Goal: Browse casually: Explore the website without a specific task or goal

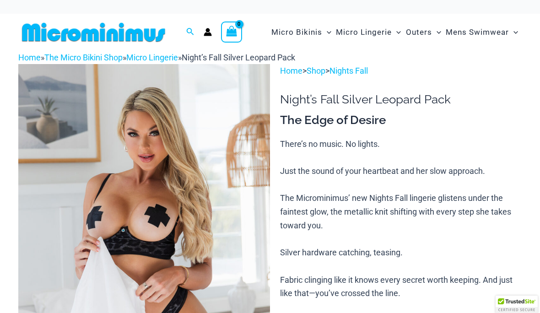
click at [234, 224] on img at bounding box center [144, 253] width 252 height 378
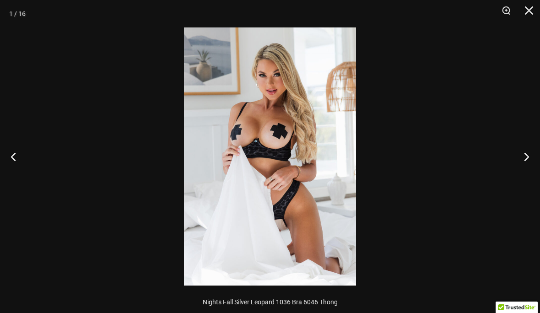
click at [526, 160] on button "Next" at bounding box center [523, 157] width 34 height 46
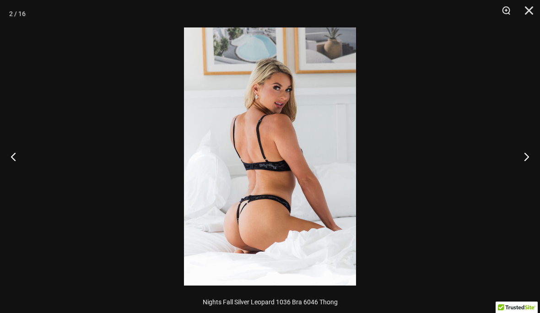
click at [529, 156] on button "Next" at bounding box center [523, 157] width 34 height 46
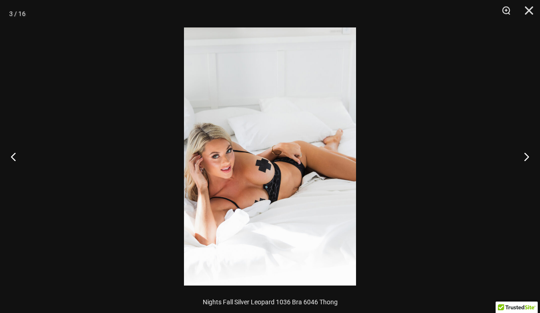
click at [532, 151] on button "Next" at bounding box center [523, 157] width 34 height 46
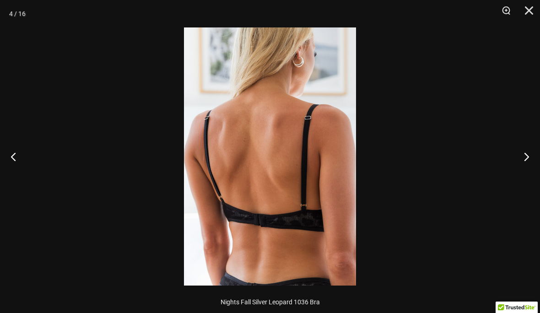
click at [531, 149] on button "Next" at bounding box center [523, 157] width 34 height 46
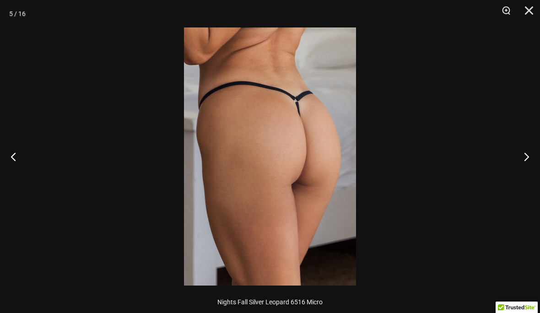
click at [530, 148] on button "Next" at bounding box center [523, 157] width 34 height 46
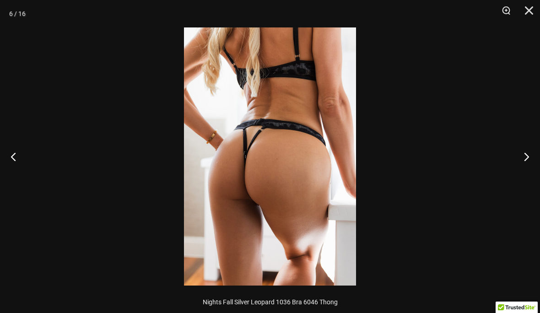
click at [527, 154] on button "Next" at bounding box center [523, 157] width 34 height 46
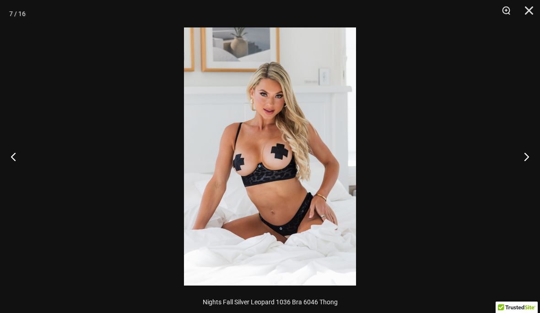
click at [529, 158] on button "Next" at bounding box center [523, 157] width 34 height 46
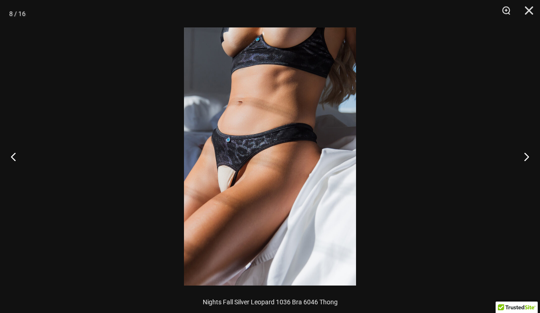
click at [529, 156] on button "Next" at bounding box center [523, 157] width 34 height 46
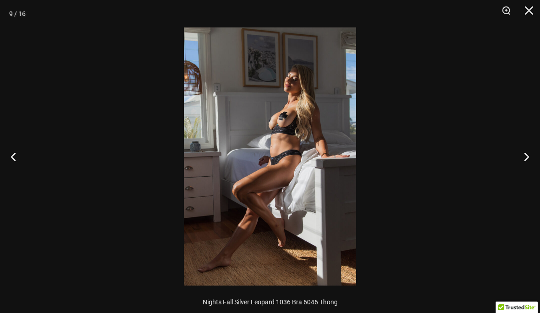
click at [15, 154] on button "Previous" at bounding box center [17, 157] width 34 height 46
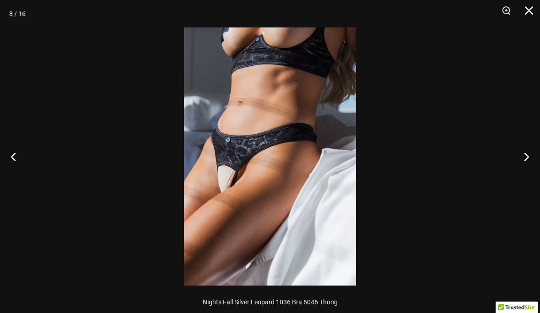
click at [534, 154] on button "Next" at bounding box center [523, 157] width 34 height 46
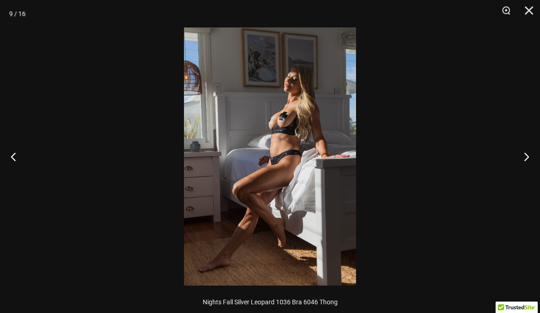
click at [534, 153] on button "Next" at bounding box center [523, 157] width 34 height 46
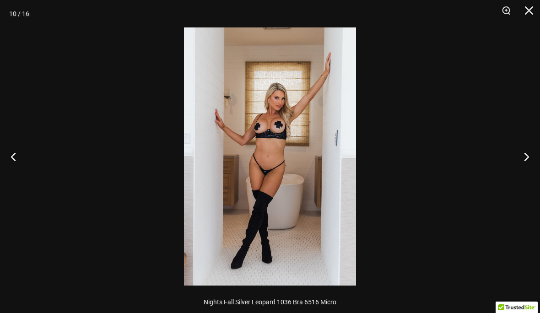
click at [536, 150] on button "Next" at bounding box center [523, 157] width 34 height 46
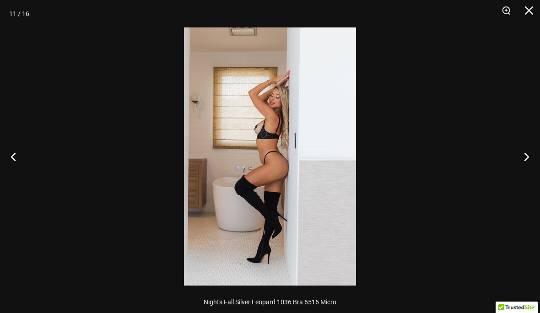
click at [535, 151] on button "Next" at bounding box center [523, 157] width 34 height 46
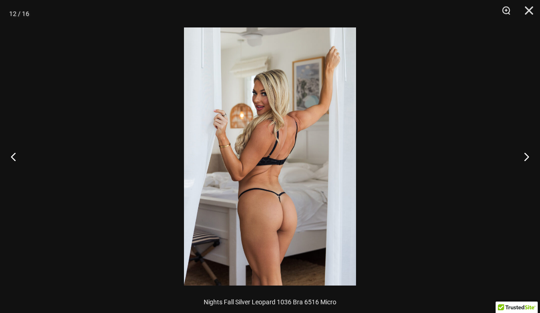
click at [534, 154] on button "Next" at bounding box center [523, 157] width 34 height 46
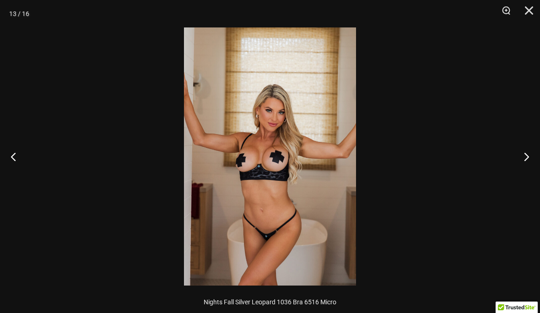
click at [529, 159] on button "Next" at bounding box center [523, 157] width 34 height 46
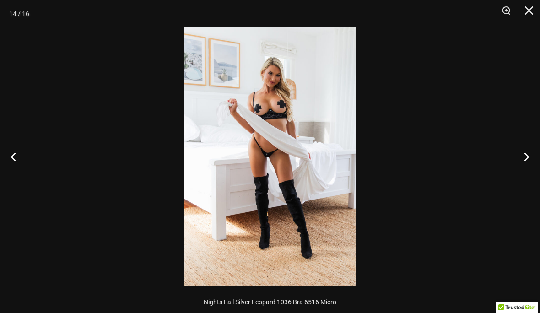
click at [529, 157] on button "Next" at bounding box center [523, 157] width 34 height 46
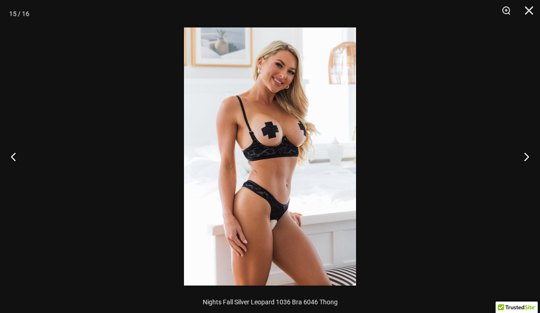
click at [530, 156] on button "Next" at bounding box center [523, 157] width 34 height 46
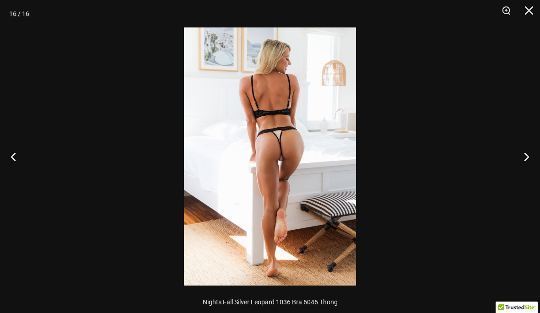
click at [528, 156] on button "Next" at bounding box center [523, 157] width 34 height 46
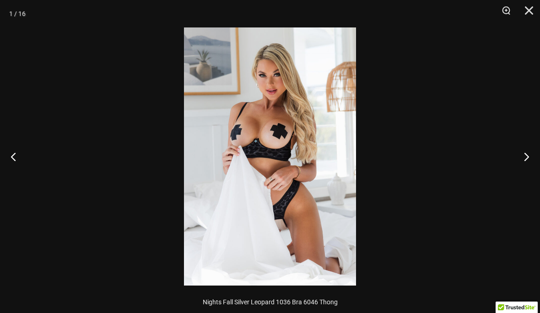
click at [529, 155] on button "Next" at bounding box center [523, 157] width 34 height 46
